Goal: Communication & Community: Answer question/provide support

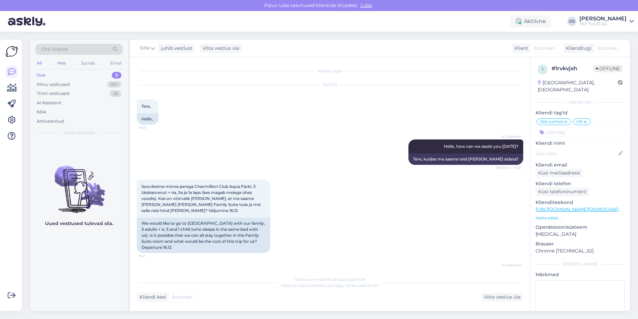
scroll to position [262, 0]
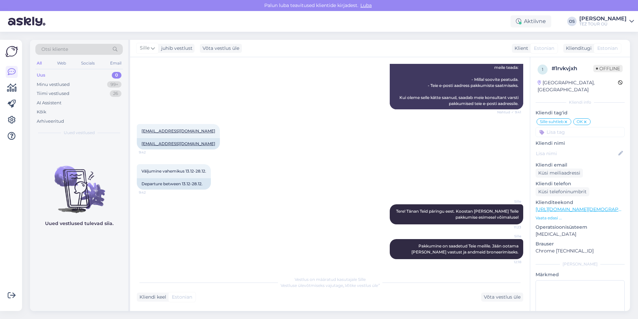
click at [67, 74] on div "Uus 0" at bounding box center [78, 74] width 87 height 9
click at [60, 83] on div "Minu vestlused" at bounding box center [53, 84] width 33 height 7
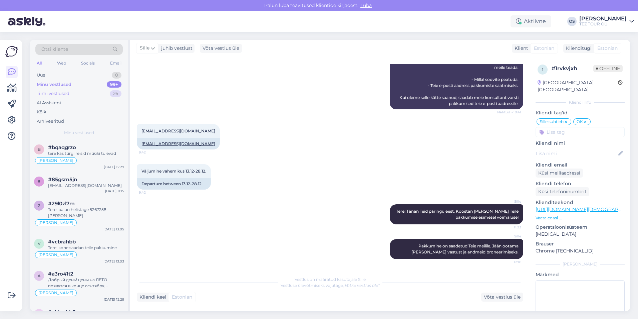
click at [60, 92] on div "Tiimi vestlused" at bounding box center [53, 93] width 33 height 7
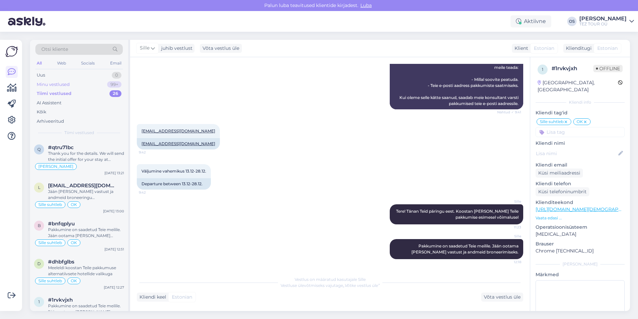
click at [60, 81] on div "Minu vestlused" at bounding box center [53, 84] width 33 height 7
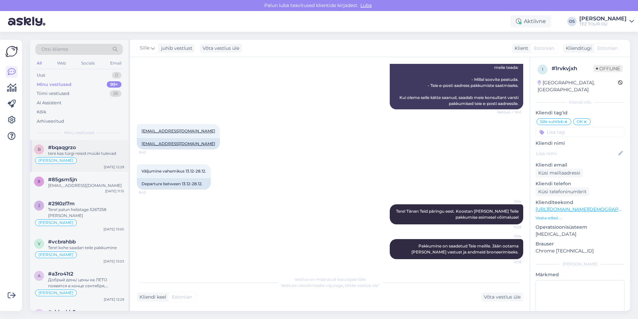
click at [91, 157] on div "[PERSON_NAME]" at bounding box center [79, 160] width 90 height 8
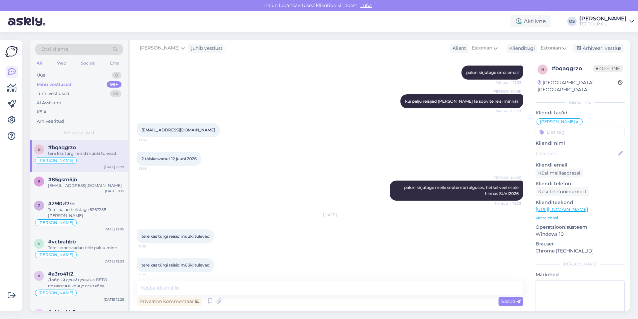
scroll to position [206, 0]
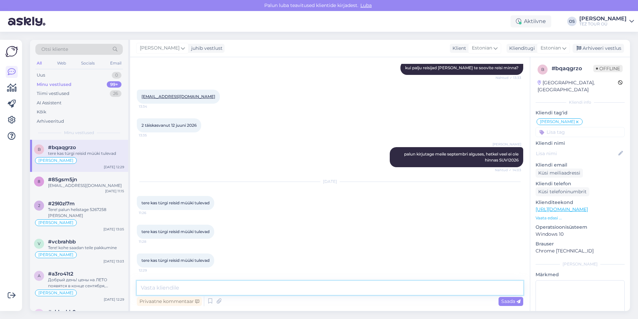
click at [202, 280] on div "Vestlus algas [DATE] kas septembri alguses tuleb teil müüki Türgi reisid 13:29 …" at bounding box center [330, 183] width 400 height 253
type textarea "Tere! hinnad tulevad septemri lõppus"
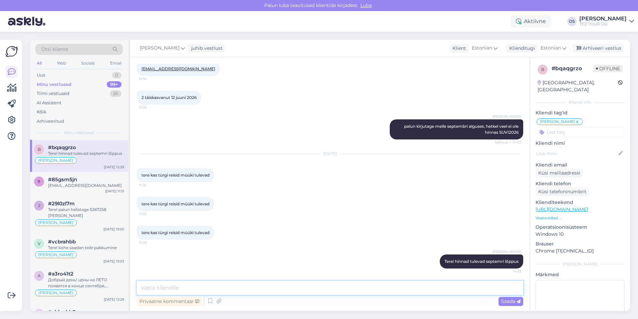
scroll to position [235, 0]
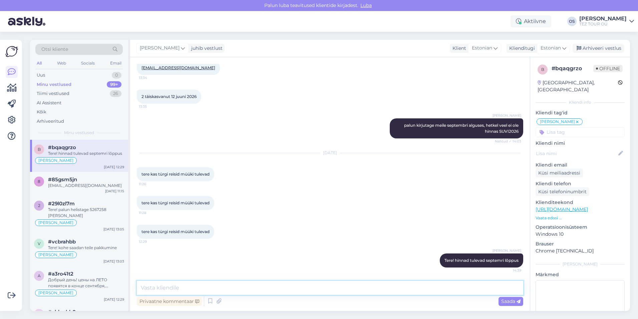
click at [181, 289] on textarea at bounding box center [330, 288] width 387 height 14
type textarea "ma panin teid ootelehele, kui hinnad tulevad kirjutan teile!"
click at [314, 290] on textarea "ma panin teid ootelehele, kui hinnad tulevad kirjutan teile!" at bounding box center [330, 288] width 387 height 14
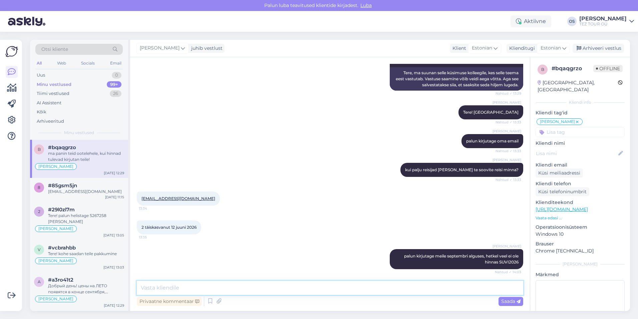
scroll to position [97, 0]
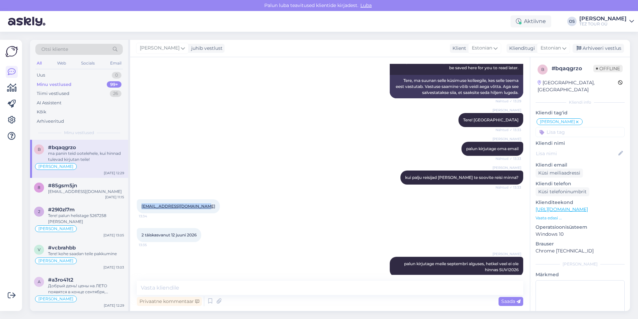
drag, startPoint x: 142, startPoint y: 206, endPoint x: 202, endPoint y: 207, distance: 60.1
click at [202, 207] on div "[EMAIL_ADDRESS][DOMAIN_NAME] 13:34" at bounding box center [178, 206] width 83 height 14
drag, startPoint x: 202, startPoint y: 207, endPoint x: 189, endPoint y: 206, distance: 12.7
copy link "[EMAIL_ADDRESS][DOMAIN_NAME]"
drag, startPoint x: 139, startPoint y: 234, endPoint x: 198, endPoint y: 235, distance: 59.1
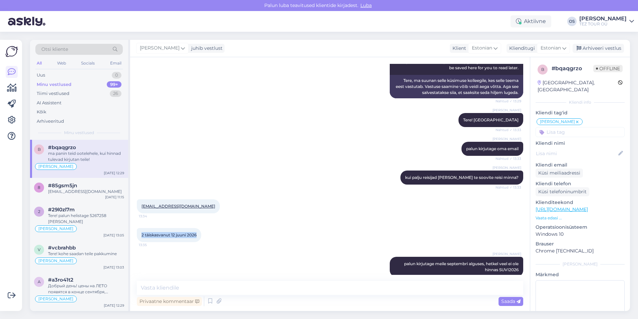
click at [198, 235] on div "2 täiskasvanut [DATE] 13:35" at bounding box center [169, 235] width 64 height 14
drag, startPoint x: 198, startPoint y: 235, endPoint x: 190, endPoint y: 232, distance: 8.7
copy span "2 täiskasvanut 12 juuni 2026"
drag, startPoint x: 185, startPoint y: 288, endPoint x: 178, endPoint y: 271, distance: 17.9
click at [185, 287] on textarea at bounding box center [330, 288] width 387 height 14
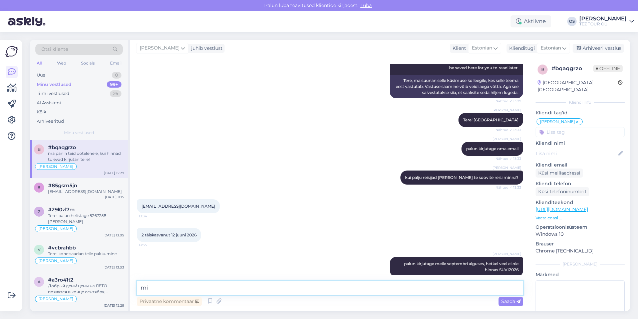
type textarea "m"
paste textarea "Palun täpsustage, mis on reisi umbkaudne eelarve, siis saan Teile teha personaa…"
drag, startPoint x: 159, startPoint y: 288, endPoint x: 142, endPoint y: 284, distance: 17.7
click at [130, 288] on div "Otsi kliente All Web Socials Email Uus 0 Minu vestlused 99+ Tiimi vestlused 26 …" at bounding box center [330, 175] width 600 height 271
type textarea "Palun täpsustage, mis on reisi umbkaudne eelarve, siis saan Teile teha personaa…"
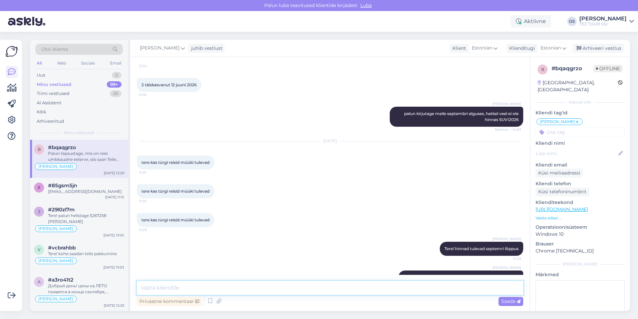
scroll to position [165, 0]
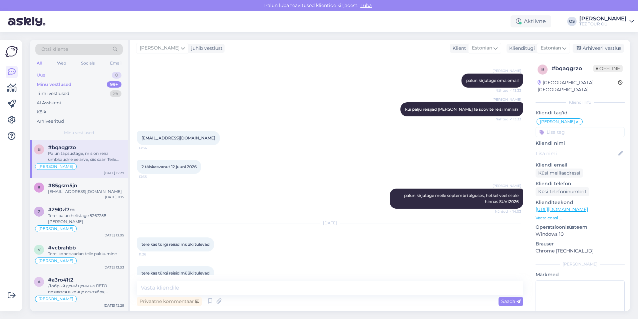
click at [48, 76] on div "Uus 0" at bounding box center [78, 74] width 87 height 9
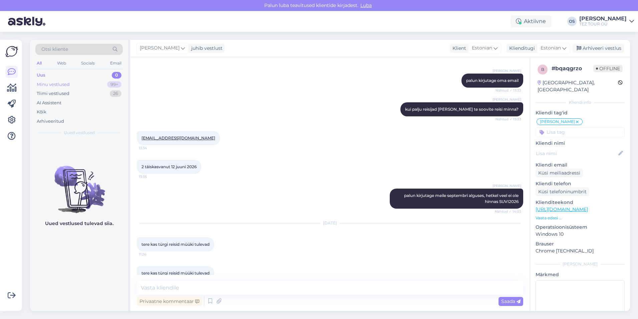
click at [50, 82] on div "Minu vestlused" at bounding box center [53, 84] width 33 height 7
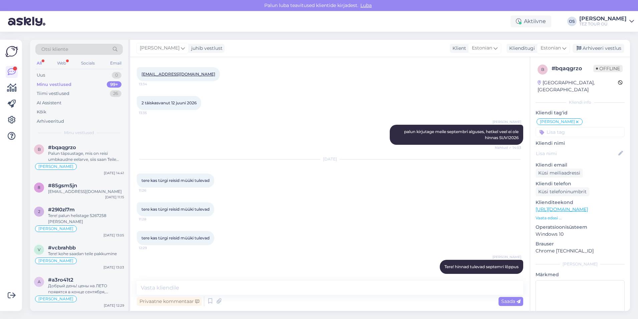
scroll to position [298, 0]
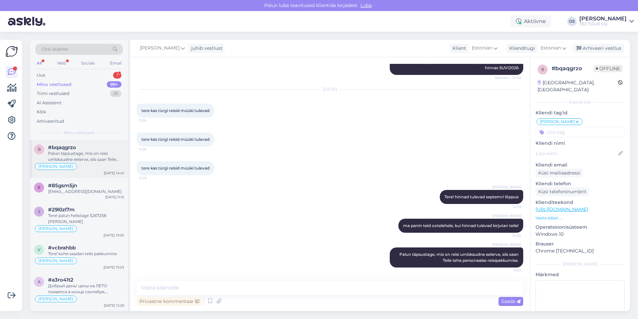
click at [80, 152] on div "Palun täpsustage, mis on reisi umbkaudne eelarve, siis saan Teile teha personaa…" at bounding box center [86, 156] width 76 height 12
click at [66, 72] on div "Uus 1" at bounding box center [78, 74] width 87 height 9
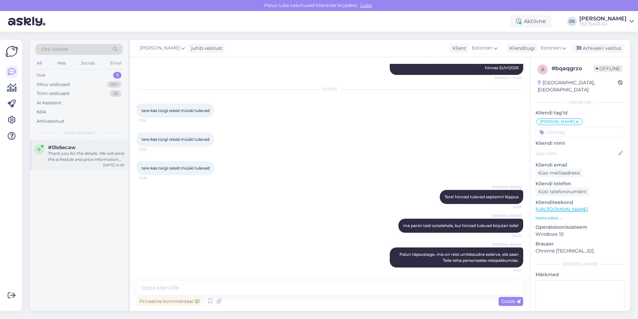
click at [86, 154] on div "Thank you for the details. We will send the schedule and price information for …" at bounding box center [86, 156] width 76 height 12
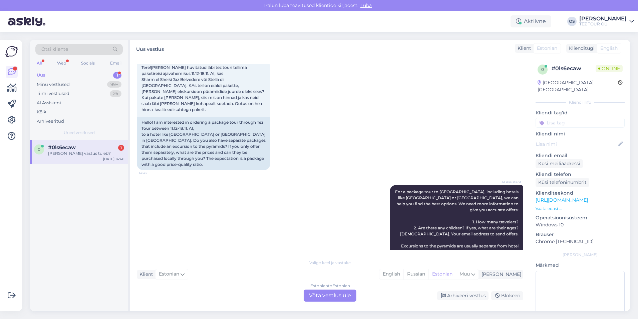
scroll to position [379, 0]
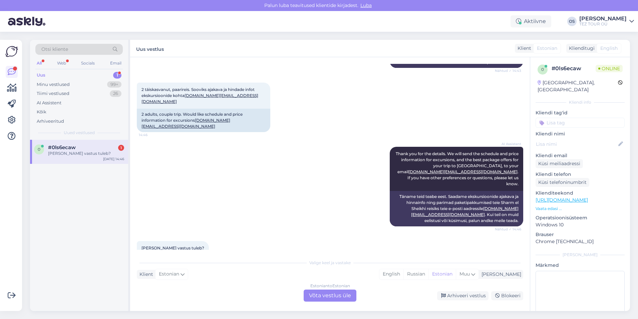
click at [84, 152] on div "[PERSON_NAME] vastus tuleb?" at bounding box center [86, 153] width 76 height 6
click at [51, 83] on div "Minu vestlused" at bounding box center [53, 84] width 33 height 7
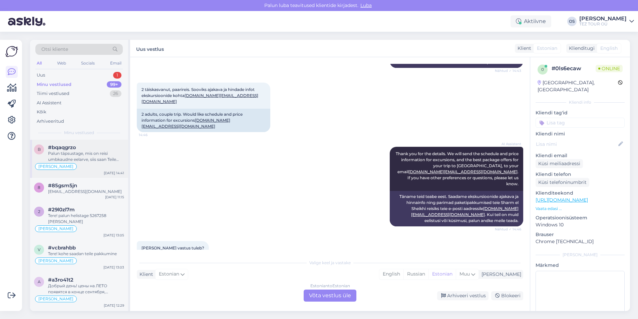
click at [80, 160] on div "Palun täpsustage, mis on reisi umbkaudne eelarve, siis saan Teile teha personaa…" at bounding box center [86, 156] width 76 height 12
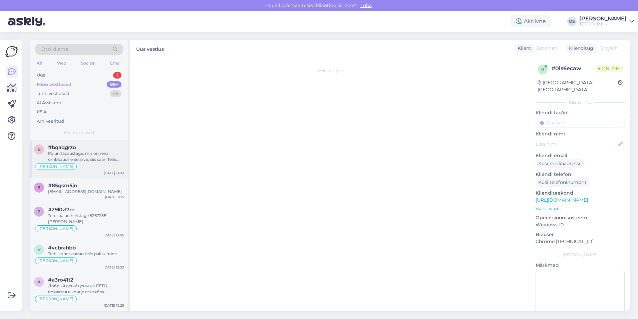
scroll to position [298, 0]
